Goal: Task Accomplishment & Management: Manage account settings

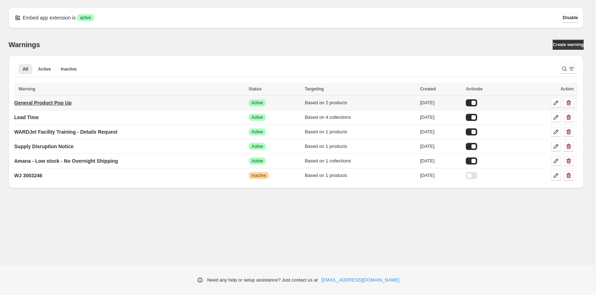
click at [58, 103] on p "General Product Pop Up" at bounding box center [42, 102] width 57 height 7
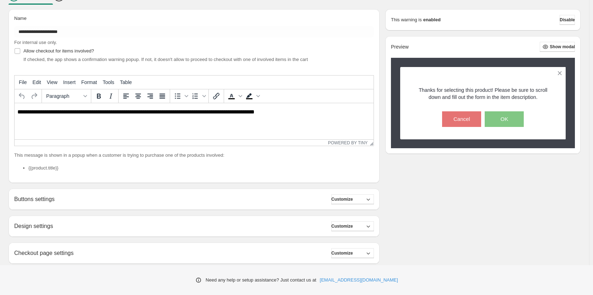
scroll to position [139, 0]
